Goal: Task Accomplishment & Management: Complete application form

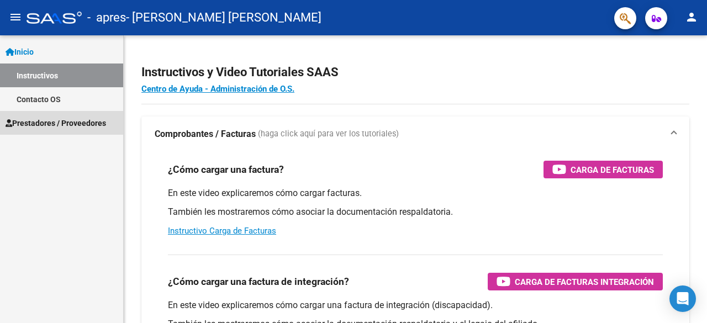
click at [87, 111] on link "Prestadores / Proveedores" at bounding box center [61, 123] width 123 height 24
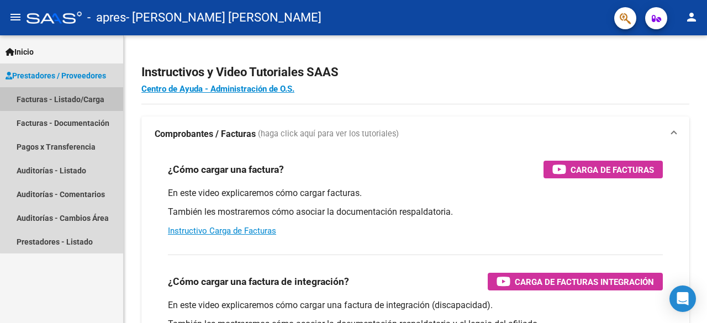
click at [99, 93] on link "Facturas - Listado/Carga" at bounding box center [61, 99] width 123 height 24
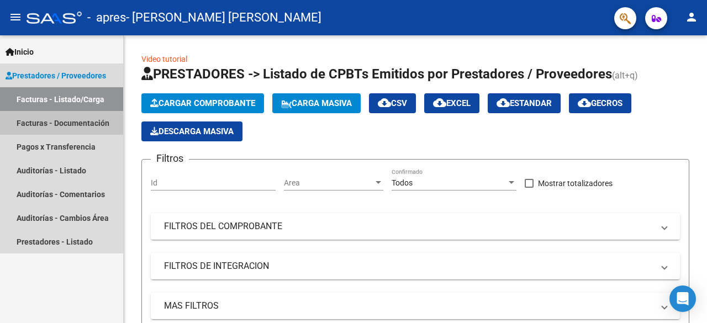
click at [92, 120] on link "Facturas - Documentación" at bounding box center [61, 123] width 123 height 24
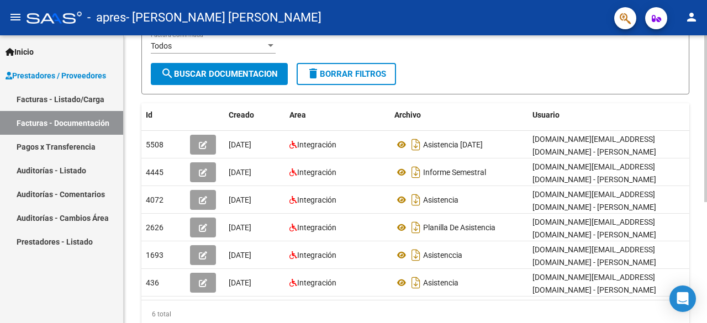
scroll to position [170, 0]
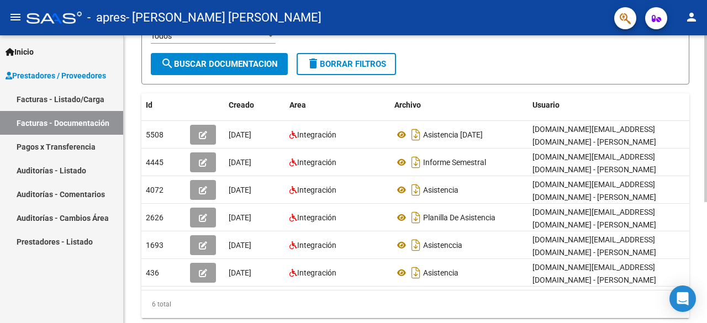
click at [707, 171] on div at bounding box center [706, 221] width 3 height 167
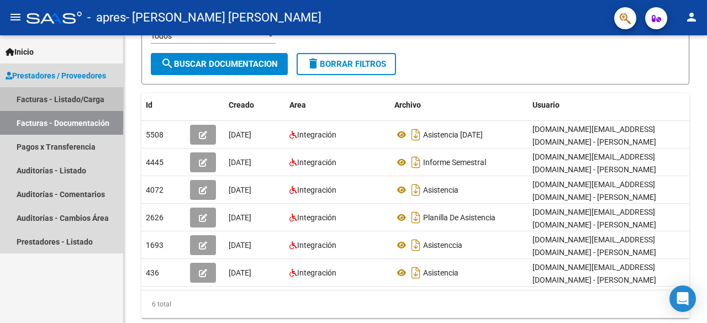
click at [87, 93] on link "Facturas - Listado/Carga" at bounding box center [61, 99] width 123 height 24
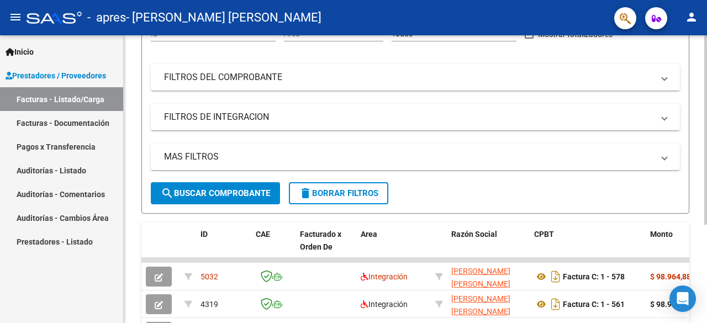
scroll to position [170, 0]
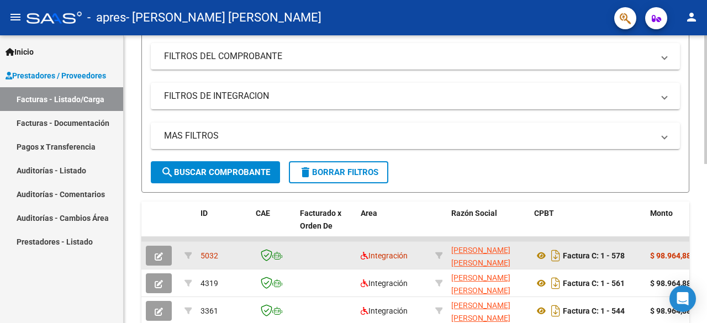
click at [203, 259] on span "5032" at bounding box center [210, 255] width 18 height 9
click at [167, 257] on button "button" at bounding box center [159, 256] width 26 height 20
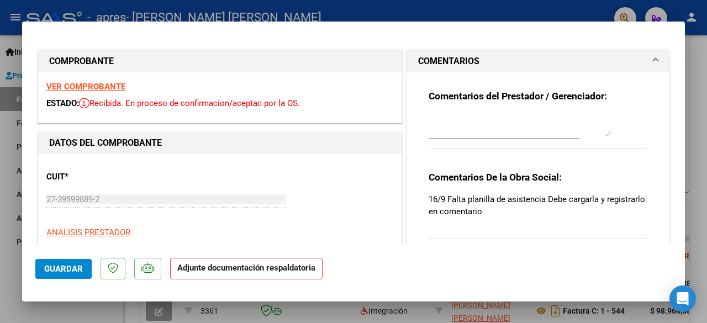
click at [550, 201] on p "16/9 Falta planilla de asistencia Debe cargarla y registrarlo en comentario" at bounding box center [538, 205] width 219 height 24
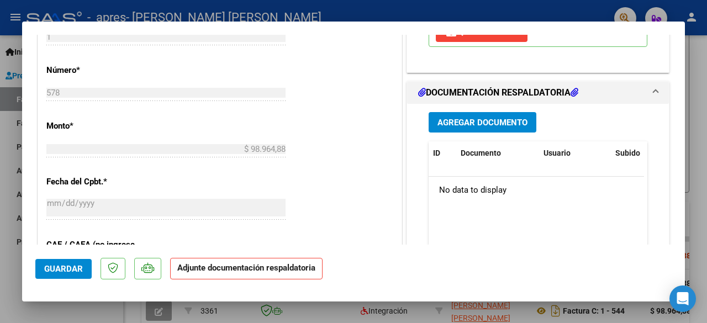
scroll to position [485, 0]
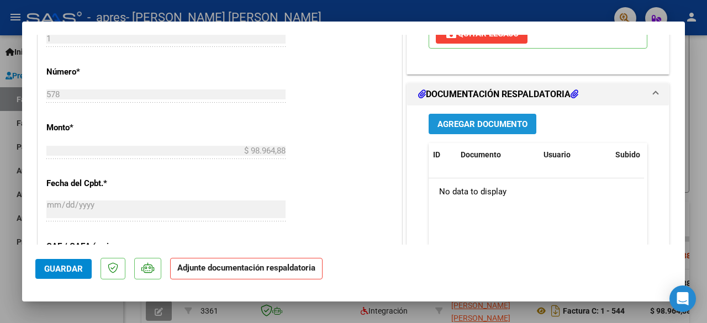
click at [476, 124] on span "Agregar Documento" at bounding box center [483, 124] width 90 height 10
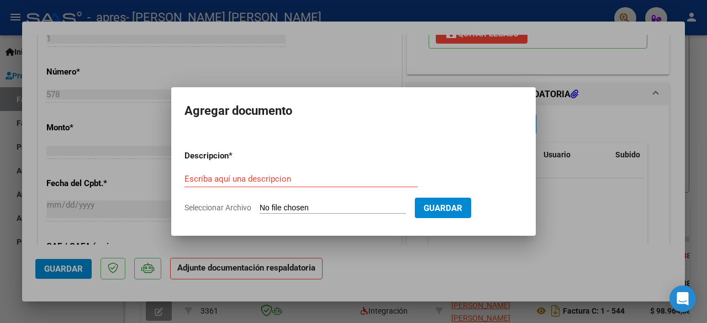
drag, startPoint x: 289, startPoint y: 185, endPoint x: 278, endPoint y: 177, distance: 13.4
click at [278, 177] on div "Escriba aquí una descripcion" at bounding box center [301, 179] width 233 height 17
click at [278, 177] on input "Escriba aquí una descripcion" at bounding box center [301, 179] width 233 height 10
type input "p"
type input "Planilla de asistencia"
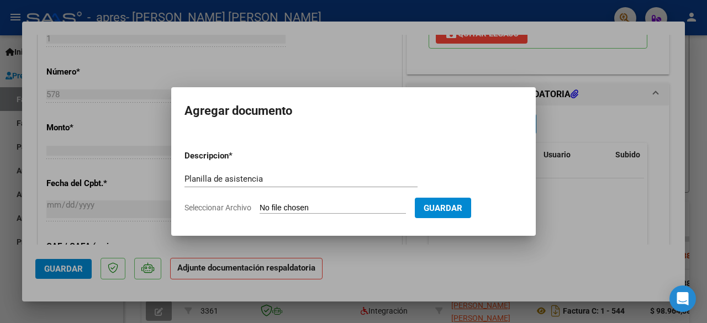
click at [228, 208] on span "Seleccionar Archivo" at bounding box center [218, 207] width 67 height 9
click at [260, 208] on input "Seleccionar Archivo" at bounding box center [333, 208] width 146 height 10
type input "C:\fakepath\asistencia [PERSON_NAME].pdf"
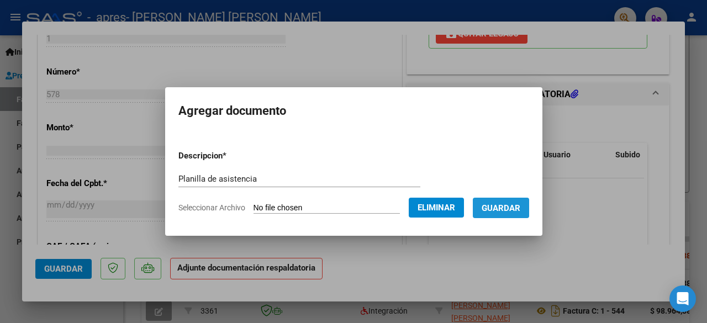
click at [523, 217] on button "Guardar" at bounding box center [501, 208] width 56 height 20
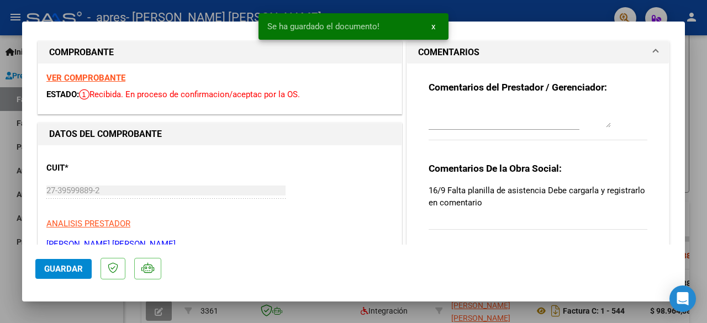
scroll to position [0, 0]
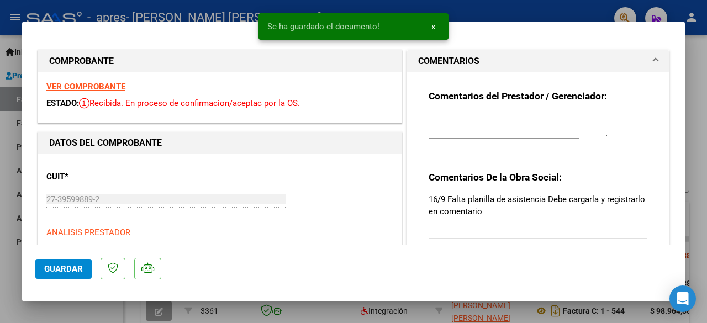
click at [482, 139] on div at bounding box center [504, 130] width 151 height 37
click at [481, 130] on textarea at bounding box center [520, 125] width 182 height 22
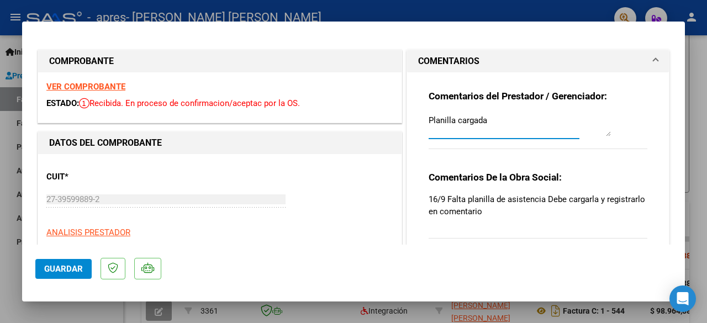
type textarea "Planilla cargada"
click at [76, 269] on span "Guardar" at bounding box center [63, 269] width 39 height 10
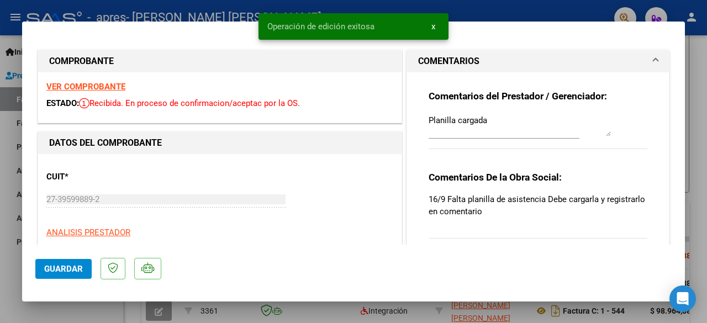
click at [700, 73] on div at bounding box center [353, 161] width 707 height 323
type input "$ 0,00"
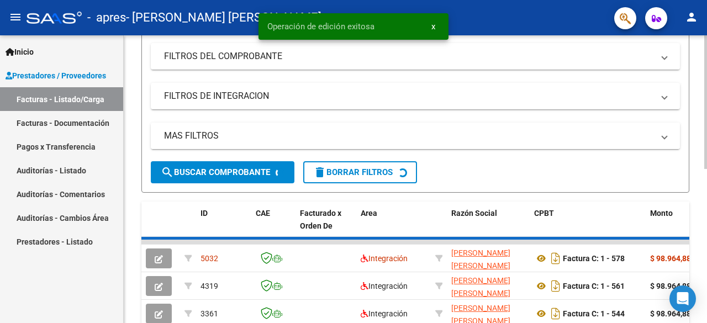
scroll to position [170, 0]
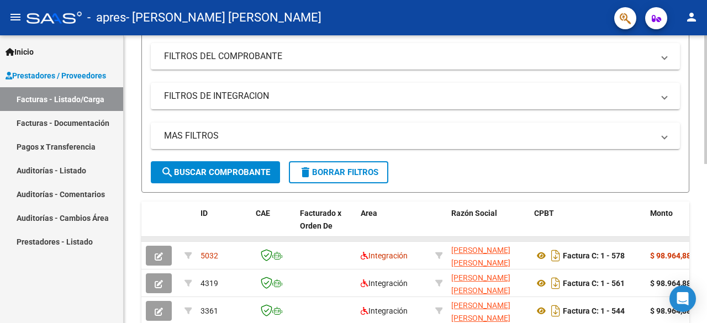
click at [166, 239] on datatable-body-cell at bounding box center [160, 239] width 39 height 4
drag, startPoint x: 331, startPoint y: 238, endPoint x: 412, endPoint y: 234, distance: 81.3
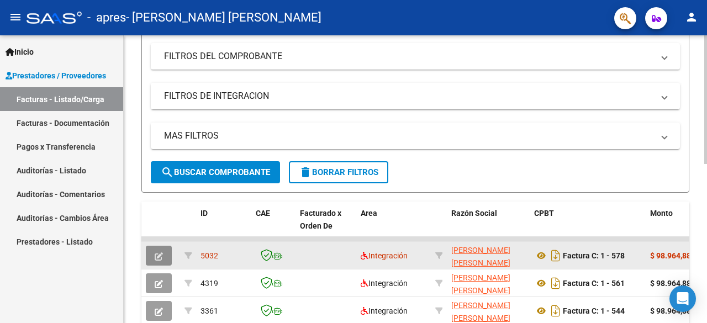
click at [164, 249] on button "button" at bounding box center [159, 256] width 26 height 20
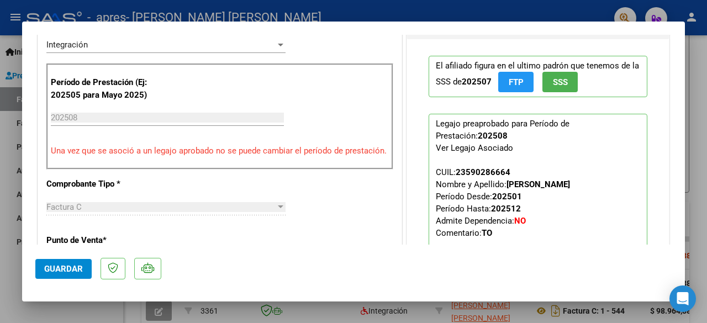
scroll to position [0, 0]
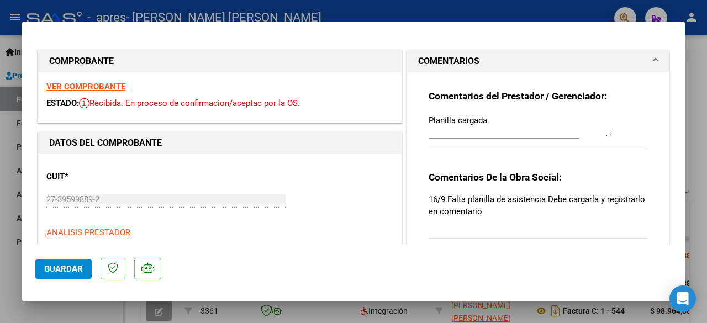
click at [703, 59] on div at bounding box center [353, 161] width 707 height 323
type input "$ 0,00"
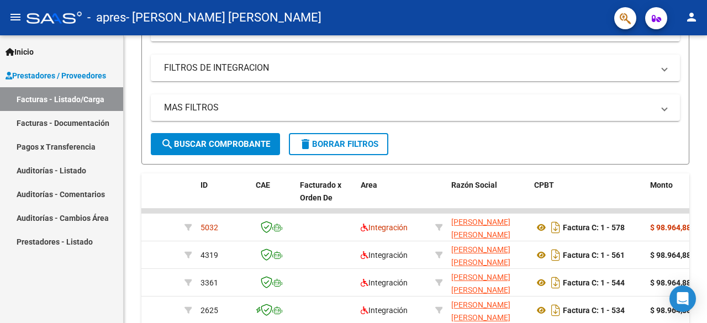
scroll to position [170, 0]
